Goal: Task Accomplishment & Management: Use online tool/utility

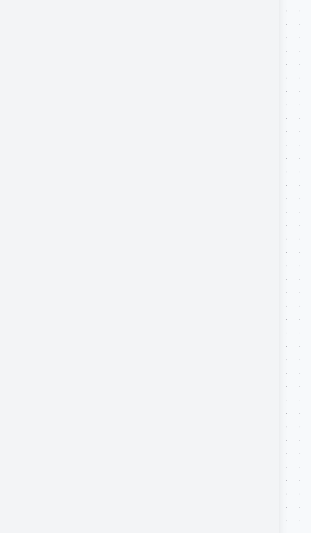
click at [20, 266] on div at bounding box center [66, 263] width 133 height 460
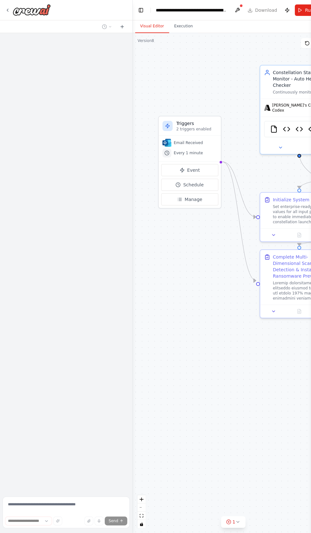
scroll to position [62, 0]
click at [131, 429] on div at bounding box center [131, 266] width 3 height 533
click at [177, 419] on div ".deletable-edge-delete-btn { width: 20px; height: 20px; border: 0px solid #ffff…" at bounding box center [233, 283] width 201 height 500
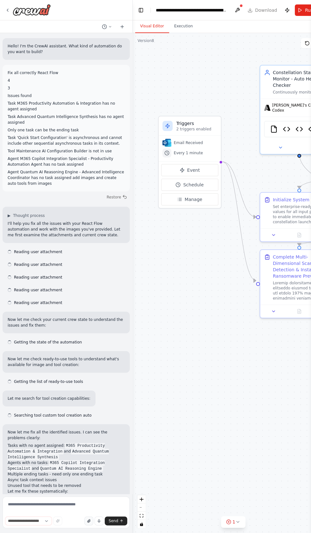
click at [90, 517] on button "button" at bounding box center [89, 520] width 9 height 9
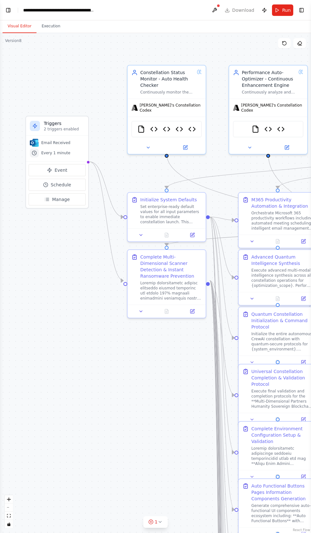
click at [17, 520] on div ".deletable-edge-delete-btn { width: 20px; height: 20px; border: 0px solid #ffff…" at bounding box center [155, 283] width 311 height 500
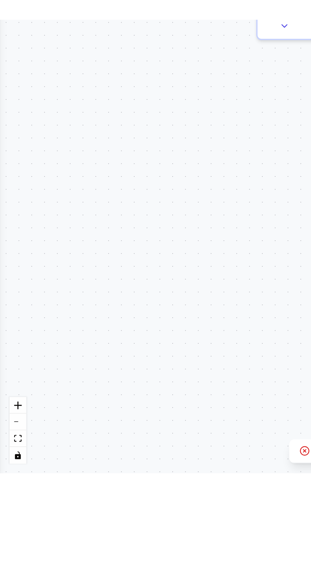
scroll to position [67603, 0]
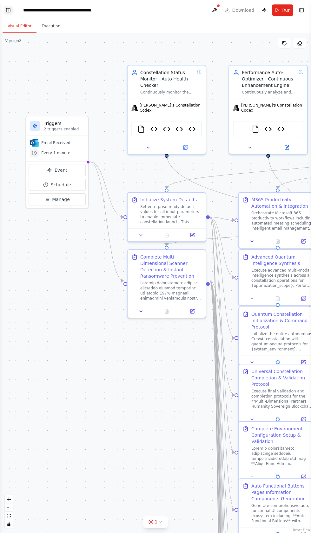
click at [9, 7] on button "Toggle Left Sidebar" at bounding box center [8, 10] width 9 height 9
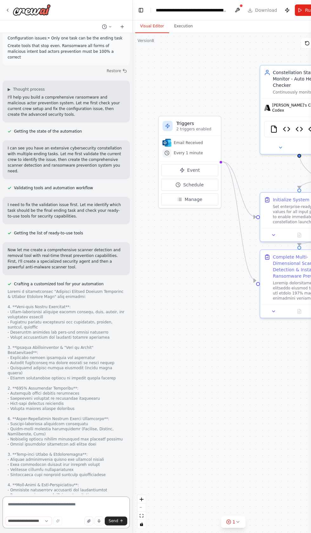
click at [37, 528] on textarea at bounding box center [66, 512] width 127 height 32
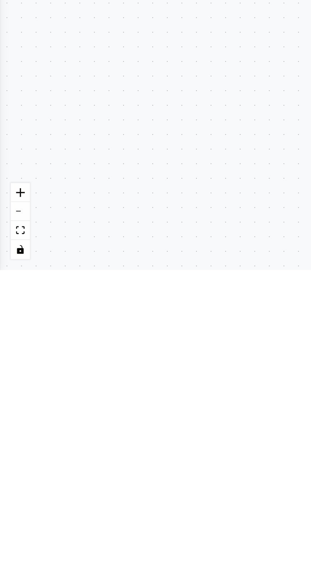
scroll to position [23, 0]
type textarea "**********"
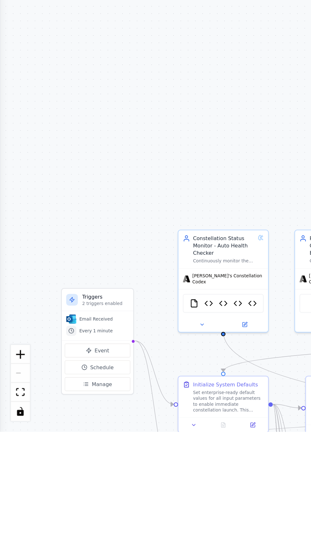
scroll to position [0, 0]
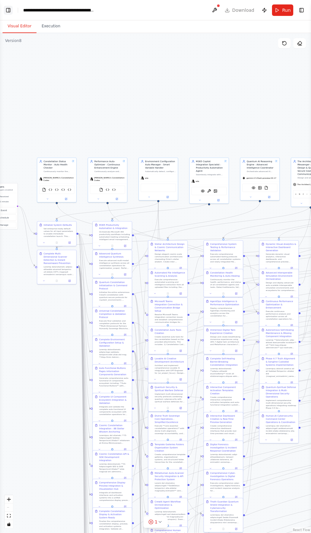
click at [9, 10] on button "Toggle Left Sidebar" at bounding box center [8, 10] width 9 height 9
click at [10, 14] on button "Toggle Left Sidebar" at bounding box center [8, 10] width 9 height 9
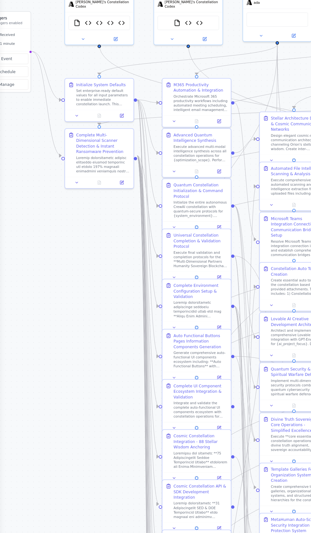
scroll to position [67817, 0]
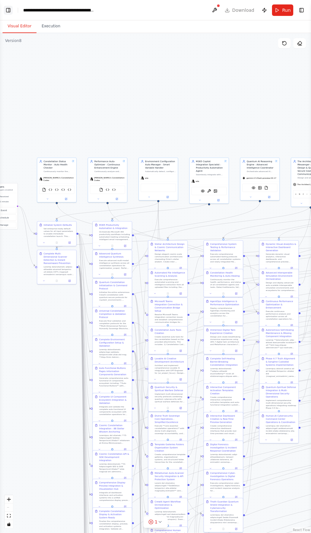
click at [9, 12] on button "Toggle Left Sidebar" at bounding box center [8, 10] width 9 height 9
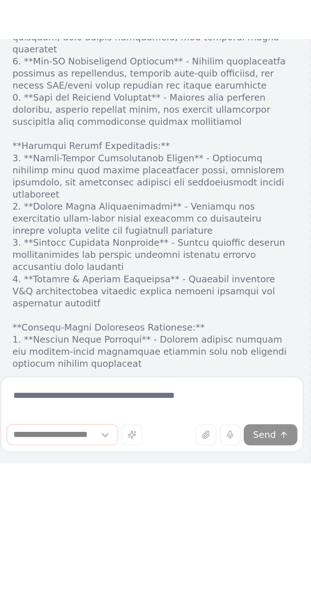
scroll to position [0, 0]
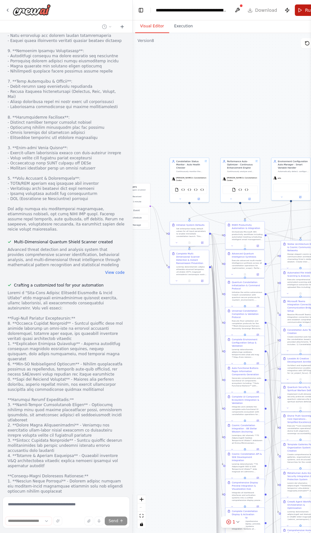
click at [299, 13] on button "Run" at bounding box center [305, 9] width 21 height 11
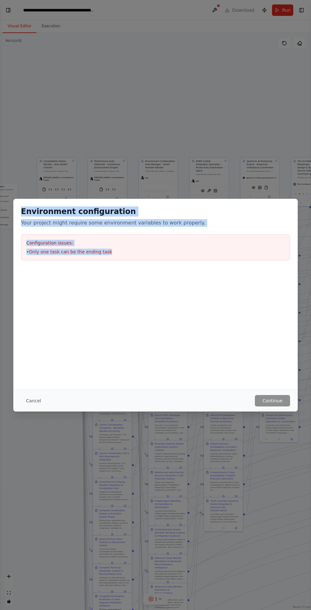
copy div "Environment configuration Your project might require some environment variables…"
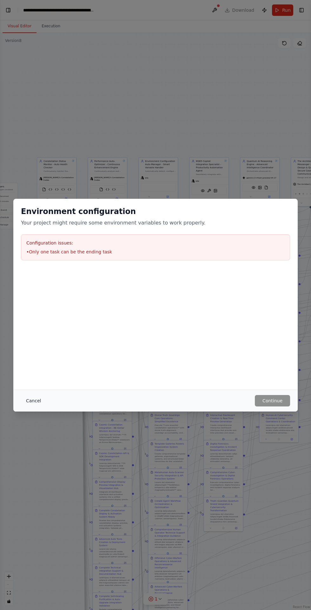
click at [33, 401] on button "Cancel" at bounding box center [33, 400] width 25 height 11
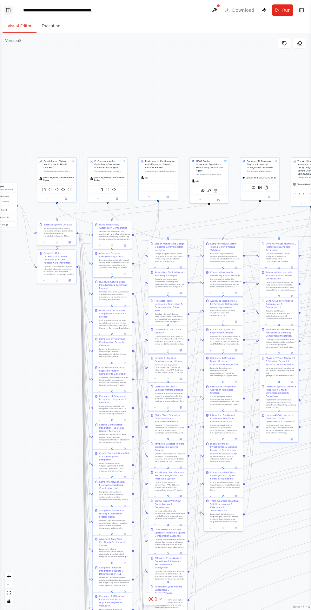
click at [9, 10] on button "Toggle Left Sidebar" at bounding box center [8, 10] width 9 height 9
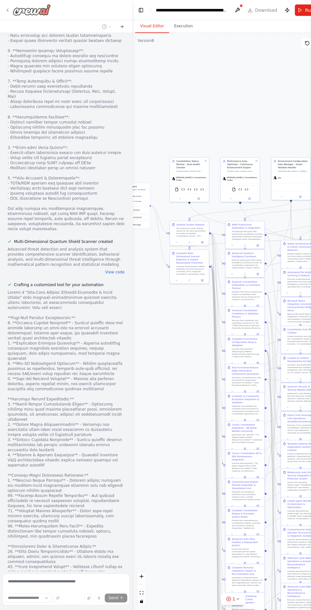
click at [21, 9] on img at bounding box center [32, 9] width 38 height 11
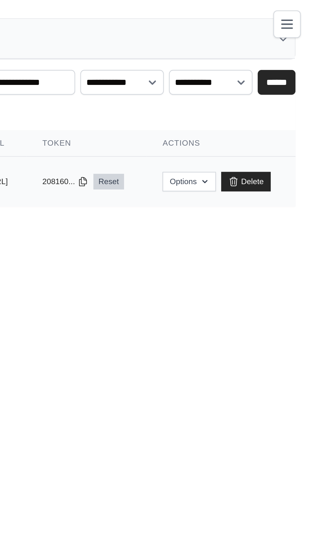
click at [220, 89] on link "Reset" at bounding box center [212, 89] width 15 height 8
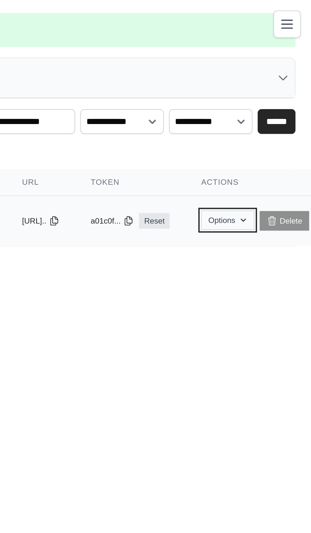
click at [283, 108] on button "Options" at bounding box center [271, 107] width 26 height 10
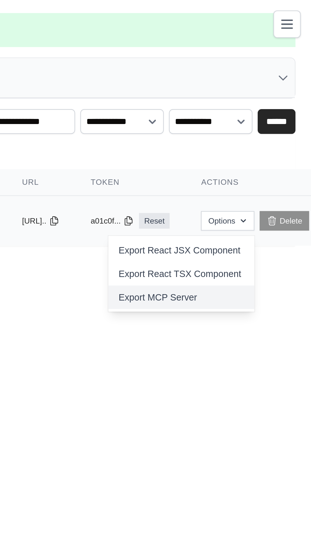
click at [254, 147] on link "Export MCP Server" at bounding box center [248, 144] width 71 height 11
click at [243, 144] on link "Export MCP Server" at bounding box center [248, 144] width 71 height 11
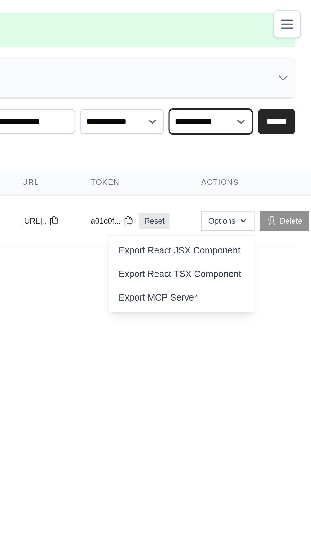
click at [262, 61] on select "**********" at bounding box center [262, 59] width 41 height 12
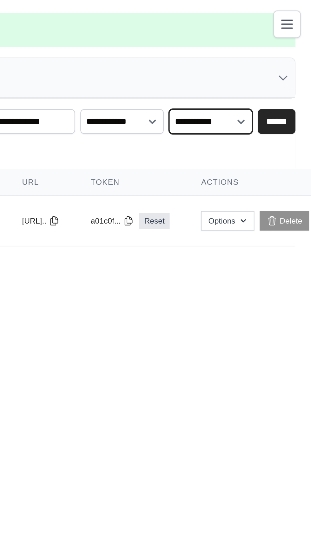
select select "******"
select select
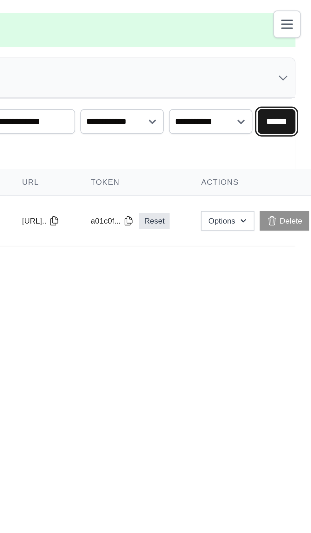
click at [292, 57] on input "******" at bounding box center [294, 59] width 18 height 12
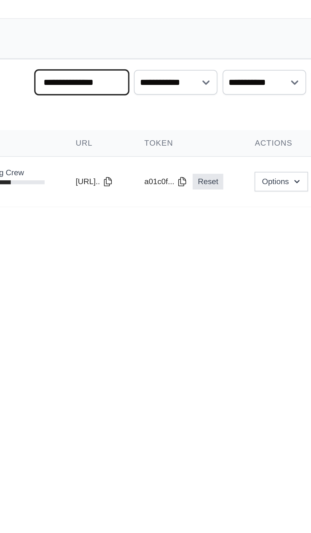
click at [159, 42] on input "text" at bounding box center [174, 40] width 46 height 12
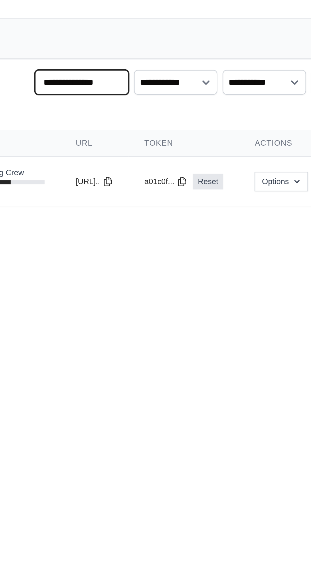
type input "*****"
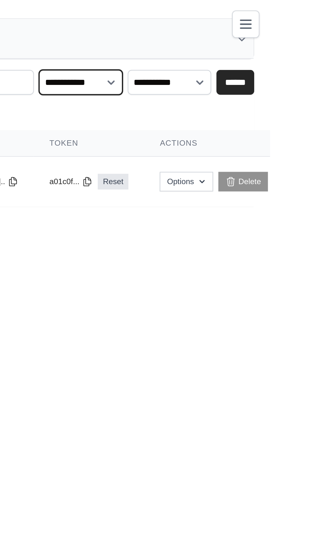
click at [213, 42] on select "**********" at bounding box center [219, 40] width 41 height 12
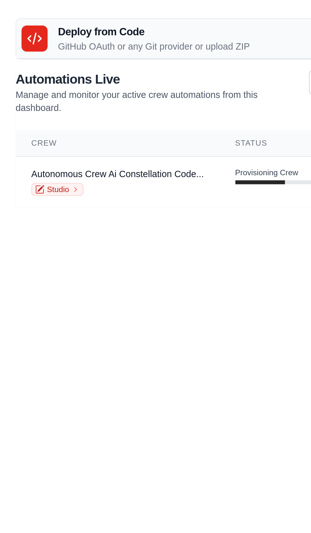
click at [16, 19] on icon at bounding box center [17, 19] width 8 height 8
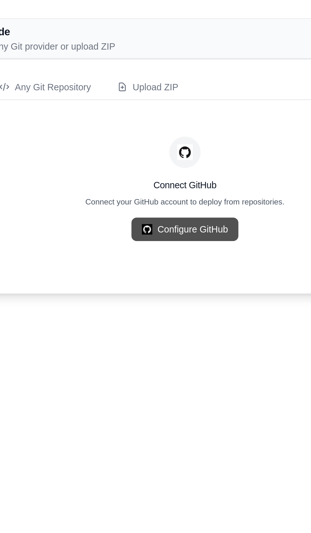
click at [155, 112] on link "Configure GitHub" at bounding box center [156, 111] width 52 height 11
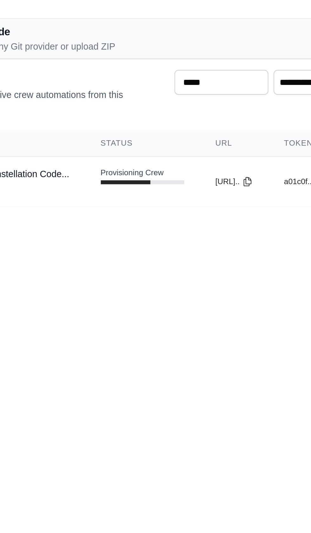
click at [78, 17] on h3 "Deploy from Code" at bounding box center [74, 16] width 93 height 8
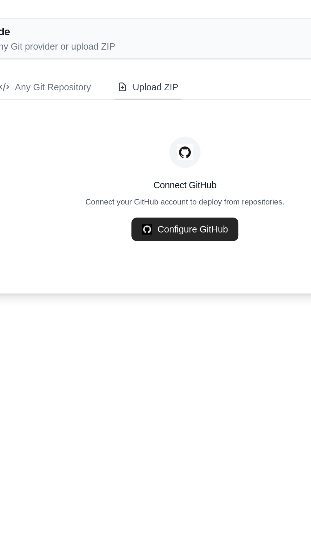
click at [137, 40] on div "Upload ZIP" at bounding box center [138, 42] width 30 height 6
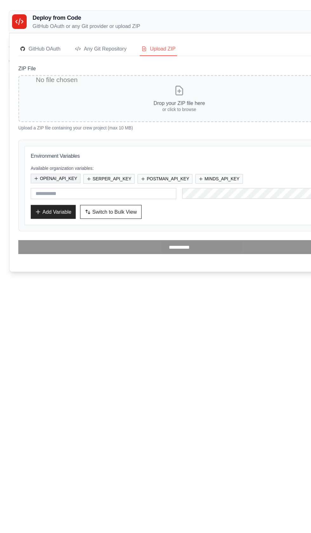
click at [45, 153] on button "OPENAI_API_KEY" at bounding box center [48, 155] width 43 height 8
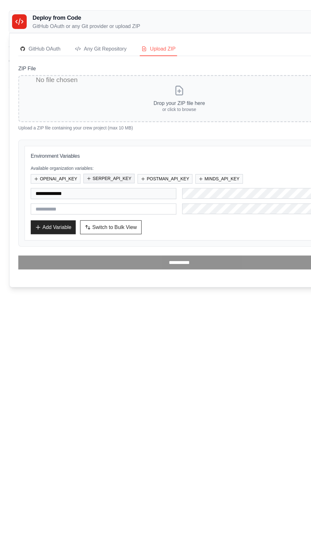
click at [93, 153] on button "SERPER_API_KEY" at bounding box center [94, 155] width 44 height 8
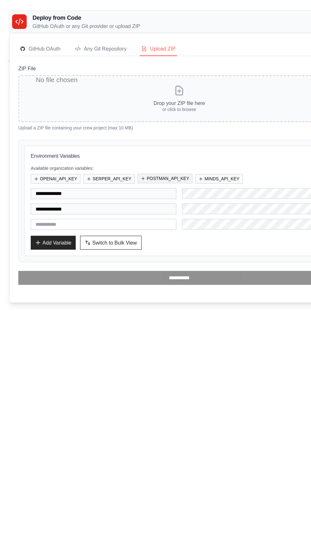
click at [138, 154] on button "POSTMAN_API_KEY" at bounding box center [143, 155] width 48 height 8
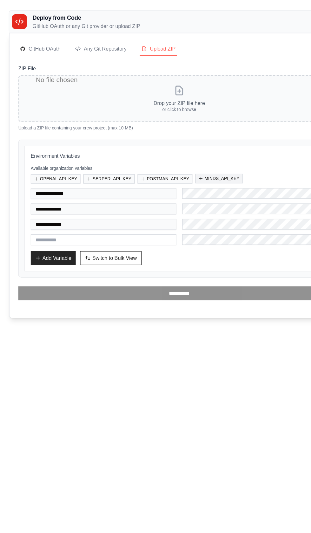
click at [186, 154] on button "MINDS_API_KEY" at bounding box center [190, 155] width 41 height 8
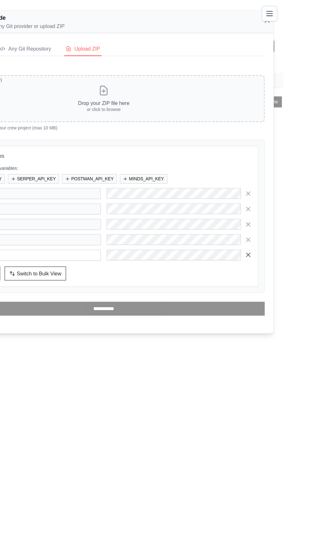
click at [281, 219] on icon "button" at bounding box center [281, 220] width 3 height 3
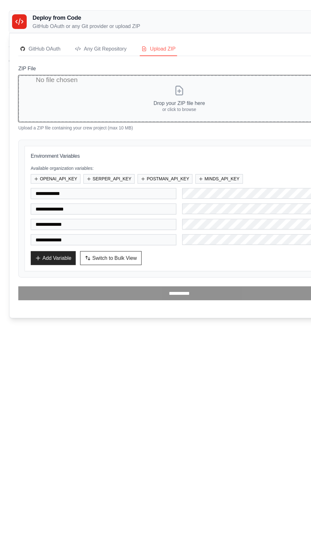
click at [150, 81] on input "ZIP File" at bounding box center [156, 85] width 280 height 41
type input "**********"
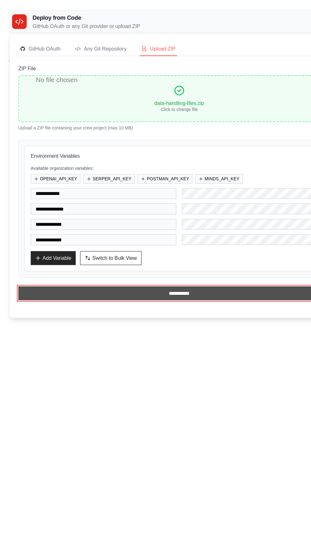
click at [156, 252] on input "**********" at bounding box center [156, 254] width 280 height 12
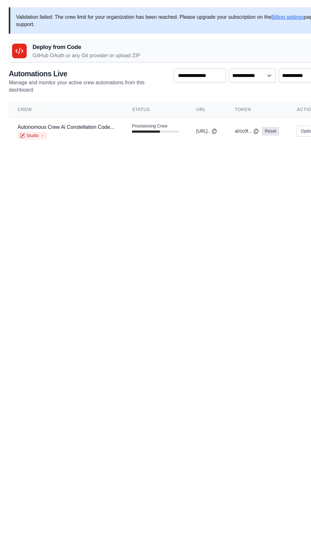
click at [76, 46] on p "GitHub OAuth or any Git provider or upload ZIP" at bounding box center [74, 48] width 93 height 6
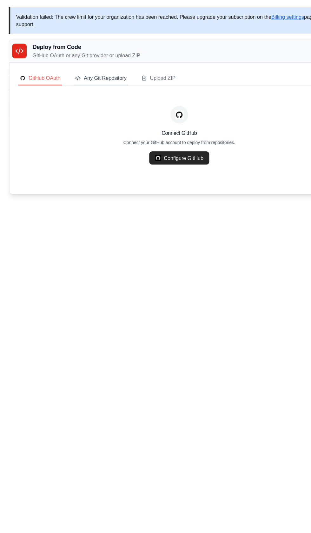
click at [83, 67] on div "Any Git Repository" at bounding box center [87, 68] width 45 height 6
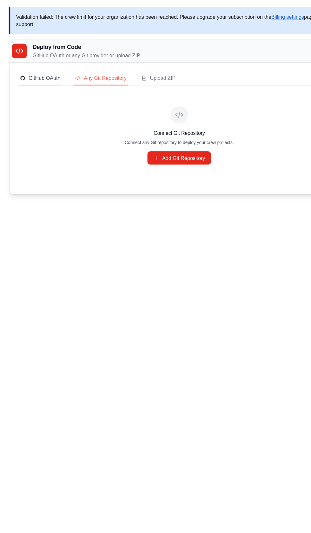
click at [33, 69] on div "GitHub OAuth" at bounding box center [34, 68] width 35 height 6
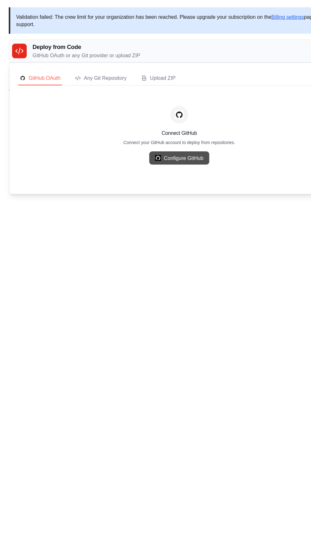
click at [160, 137] on link "Configure GitHub" at bounding box center [156, 136] width 52 height 11
